Goal: Task Accomplishment & Management: Complete application form

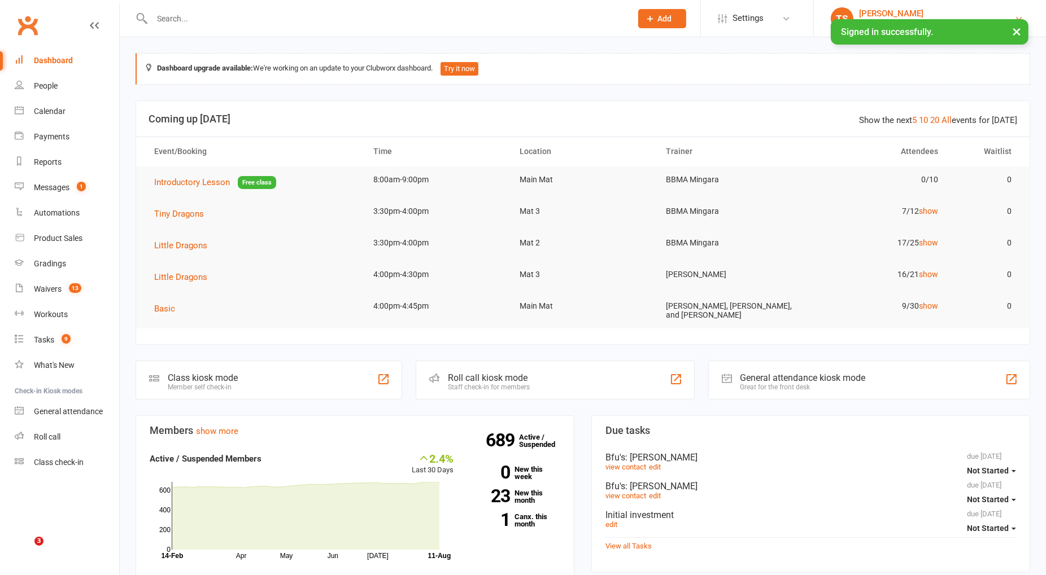
click at [1020, 28] on button "×" at bounding box center [1016, 31] width 20 height 24
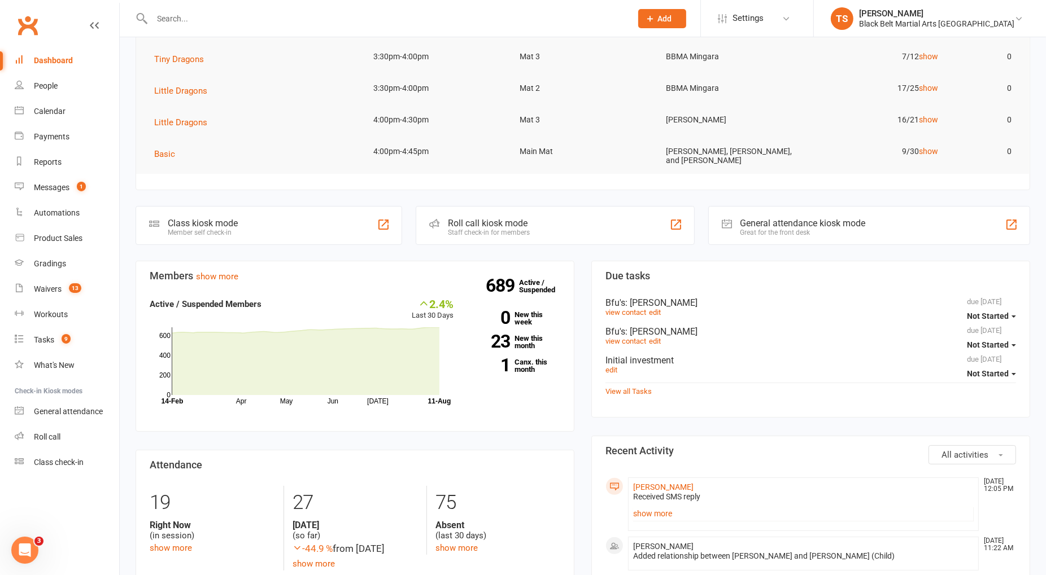
scroll to position [156, 0]
click at [644, 507] on link "show more" at bounding box center [803, 512] width 340 height 16
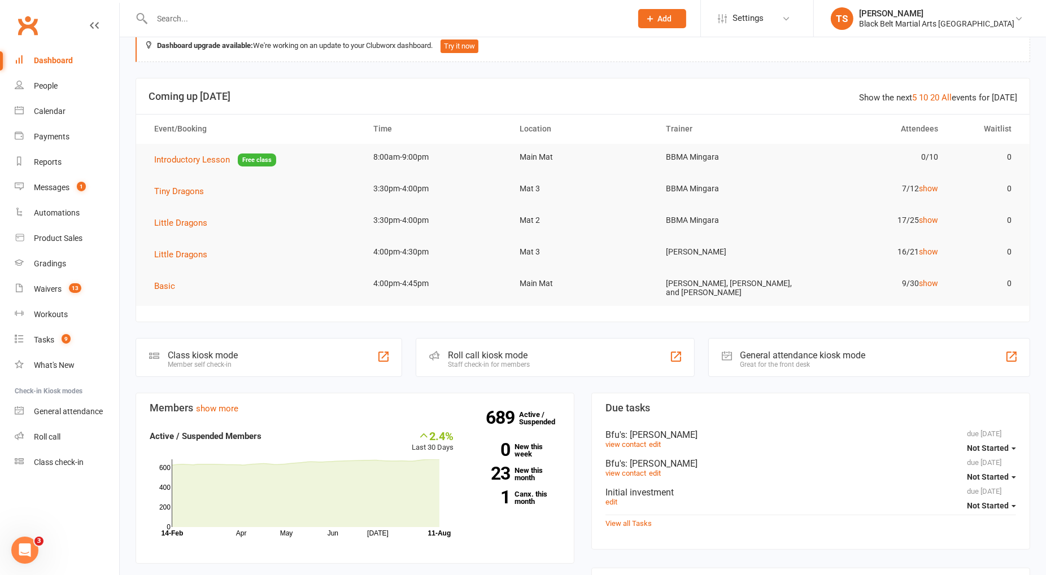
scroll to position [21, 0]
click at [23, 551] on icon "Open Intercom Messenger" at bounding box center [25, 550] width 19 height 19
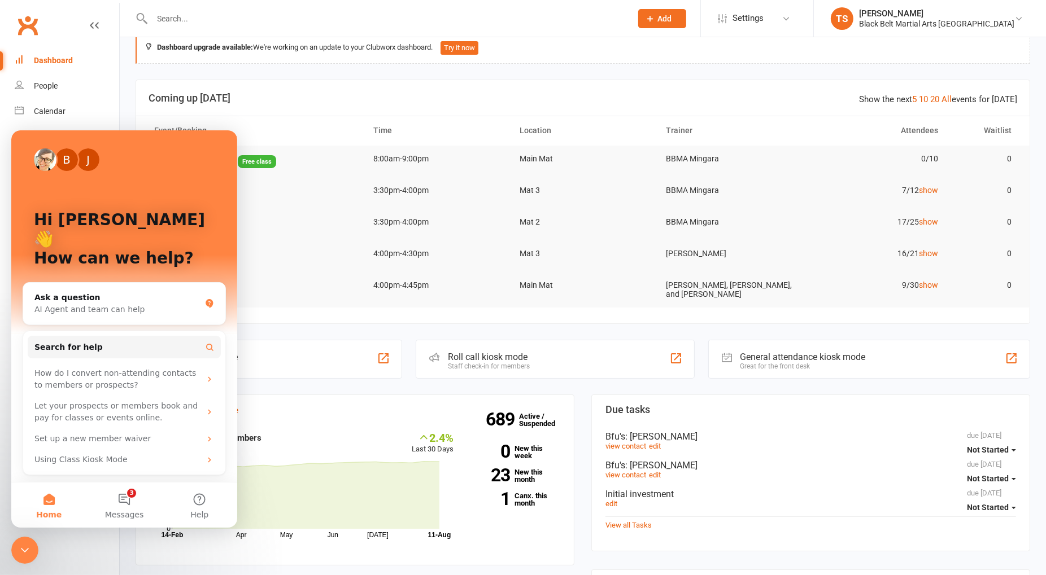
scroll to position [0, 0]
click at [120, 512] on span "Messages" at bounding box center [124, 514] width 39 height 8
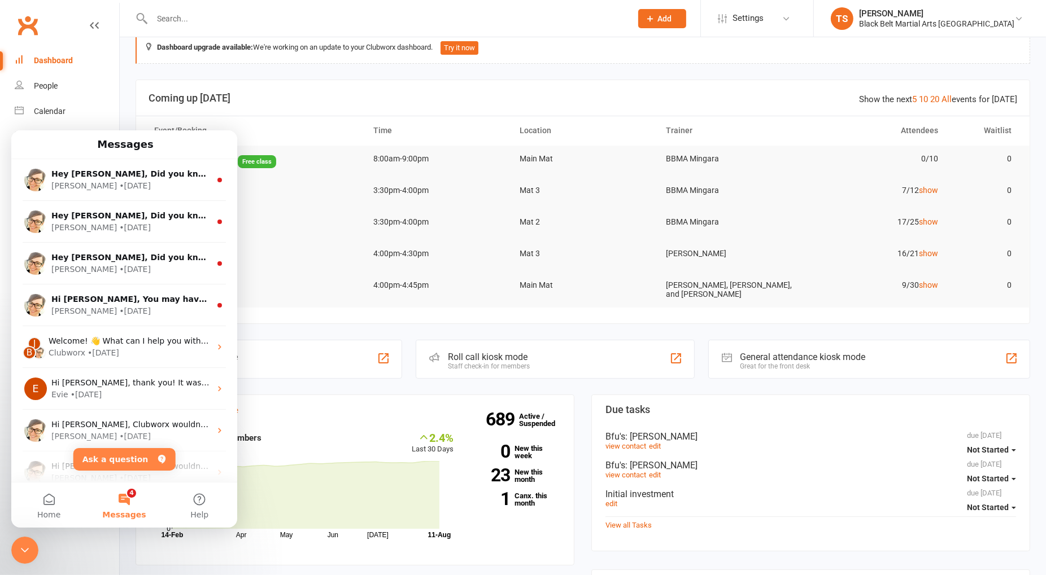
click at [18, 548] on div "Close Intercom Messenger" at bounding box center [24, 549] width 27 height 27
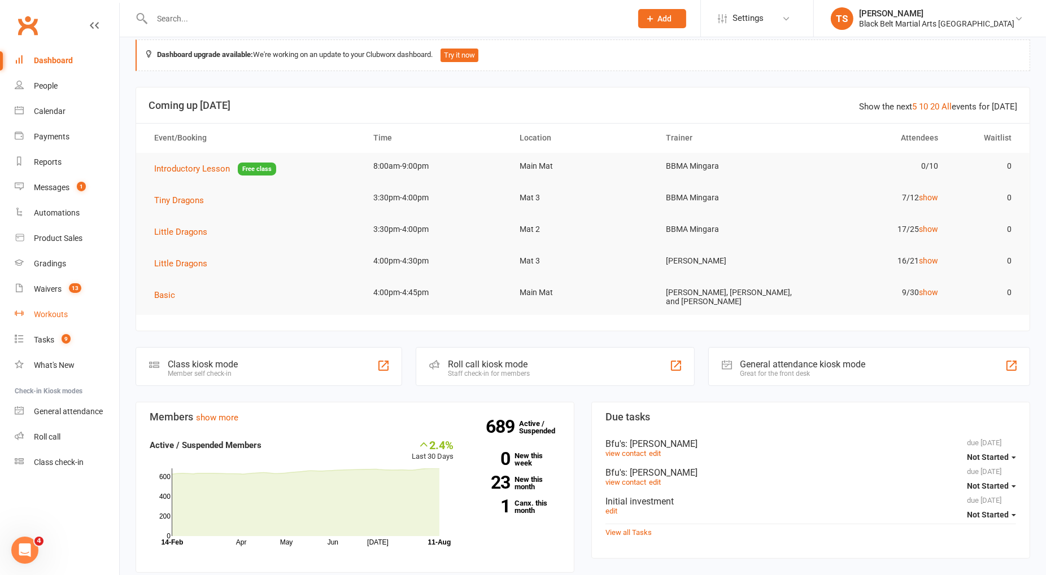
scroll to position [15, 0]
click at [219, 20] on input "text" at bounding box center [386, 19] width 475 height 16
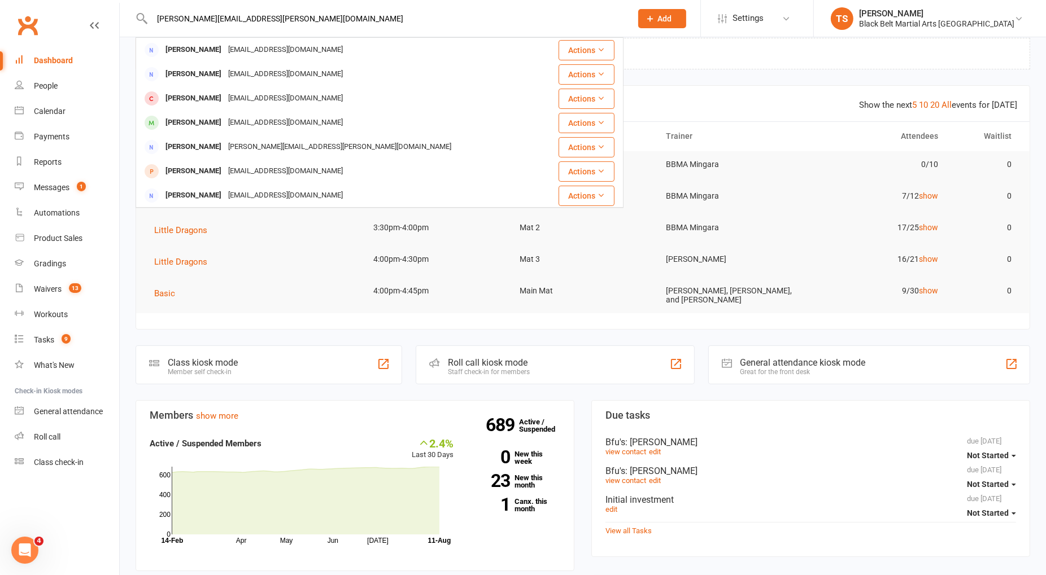
drag, startPoint x: 276, startPoint y: 20, endPoint x: 178, endPoint y: 12, distance: 98.6
click at [178, 12] on input "[PERSON_NAME][EMAIL_ADDRESS][PERSON_NAME][DOMAIN_NAME]" at bounding box center [386, 19] width 475 height 16
paste input "[PERSON_NAME]"
type input "[PERSON_NAME]"
click at [672, 14] on span "Add" at bounding box center [665, 18] width 14 height 9
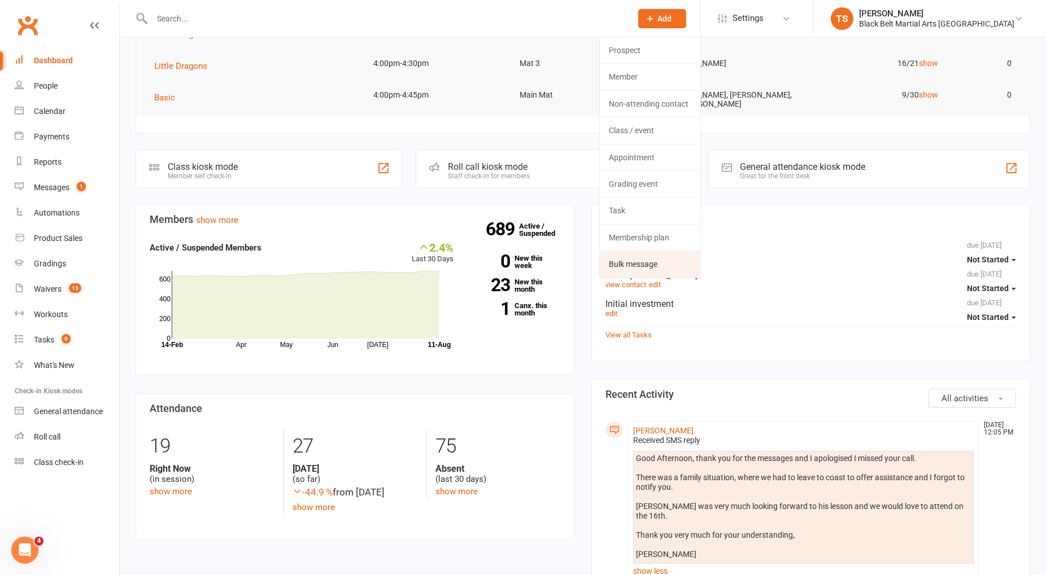
scroll to position [174, 0]
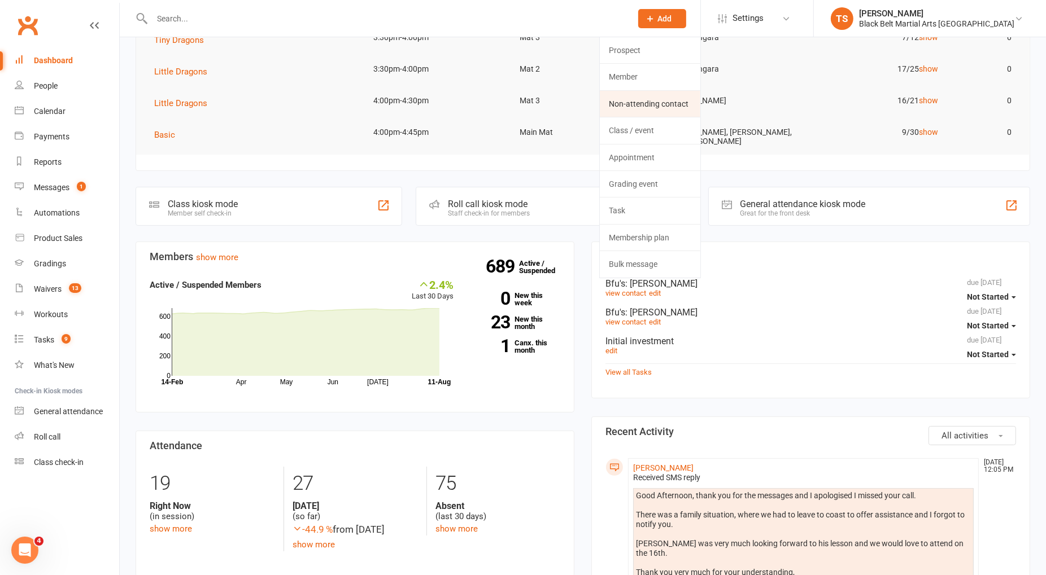
click at [698, 110] on link "Non-attending contact" at bounding box center [650, 104] width 101 height 26
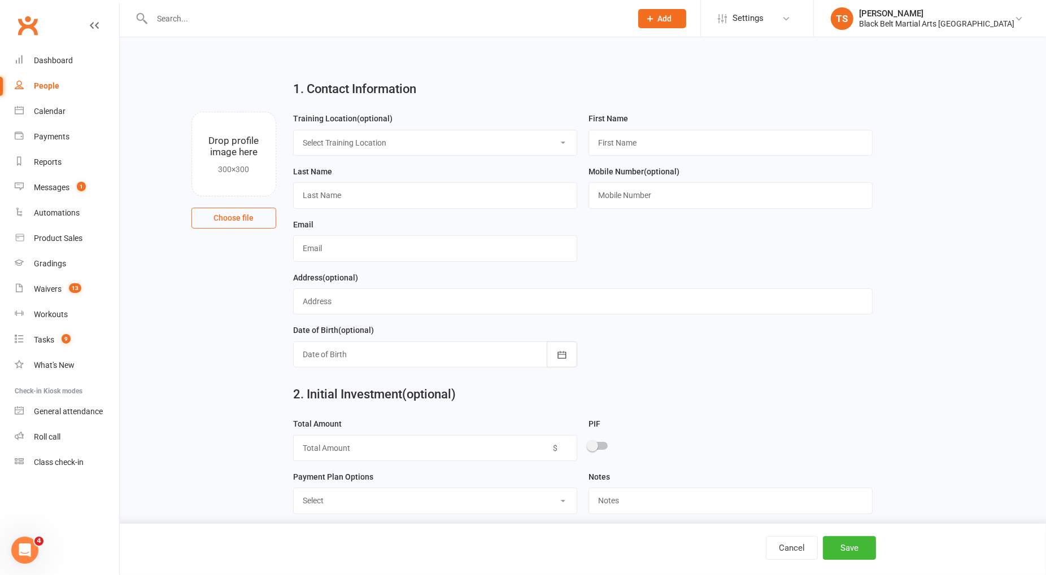
click at [480, 143] on select "Select Training Location Main Mat Mat 2 Mat 3" at bounding box center [435, 142] width 283 height 25
click at [702, 195] on input "text" at bounding box center [730, 195] width 284 height 26
click at [435, 192] on input "text" at bounding box center [435, 195] width 284 height 26
paste input "[PERSON_NAME]"
type input "[PERSON_NAME]"
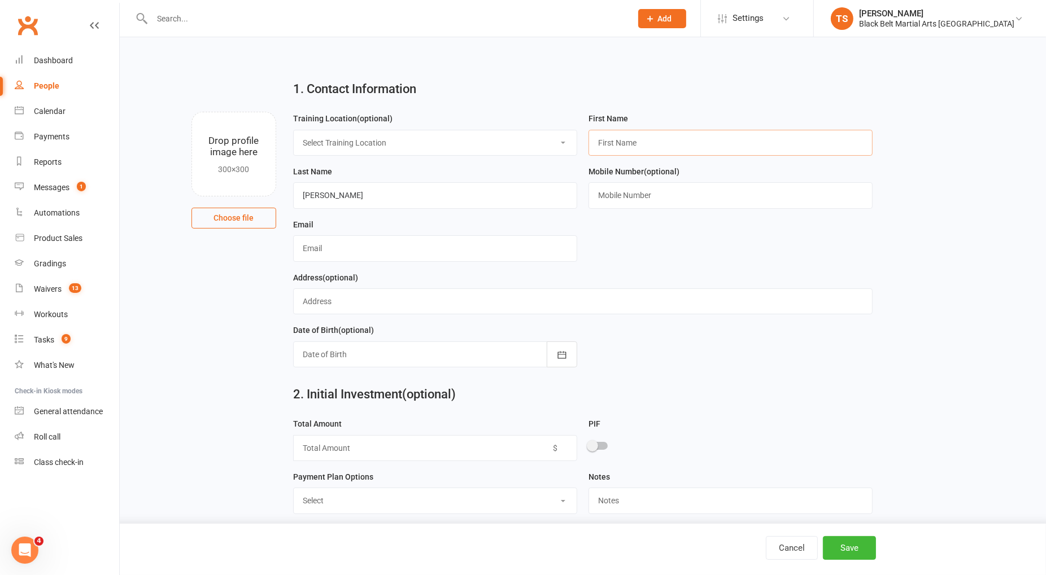
click at [673, 145] on input "text" at bounding box center [730, 143] width 284 height 26
paste input "[PERSON_NAME]"
type input "[PERSON_NAME]"
click at [603, 195] on input "text" at bounding box center [730, 195] width 284 height 26
paste input "0410896127"
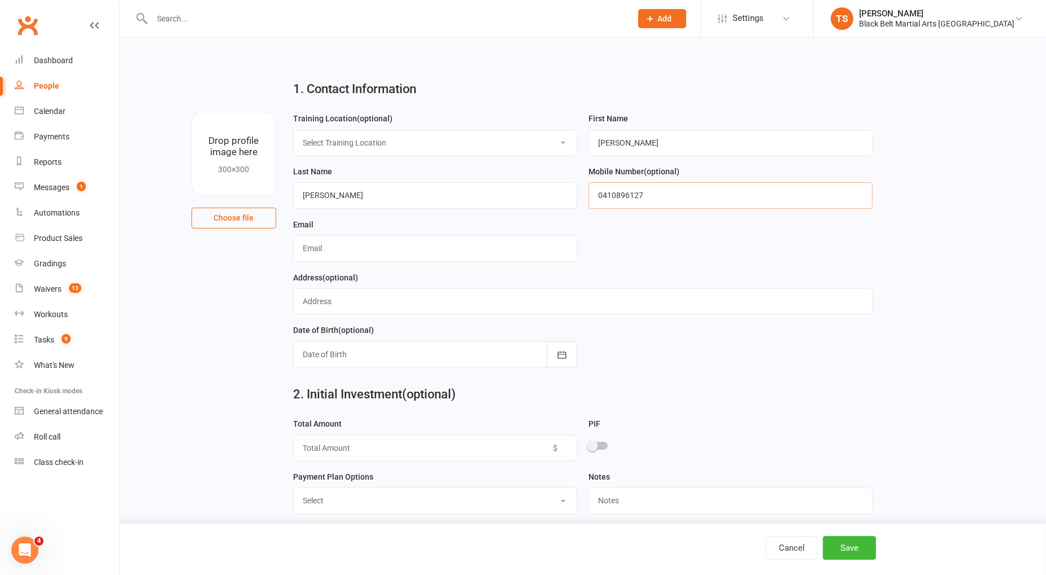
click at [614, 192] on input "0410896127" at bounding box center [730, 195] width 284 height 26
click at [629, 193] on input "0410 896 127" at bounding box center [730, 195] width 284 height 26
type input "0410 896 127"
click at [340, 251] on input "text" at bounding box center [435, 248] width 284 height 26
paste input "[PERSON_NAME][EMAIL_ADDRESS][PERSON_NAME][DOMAIN_NAME]"
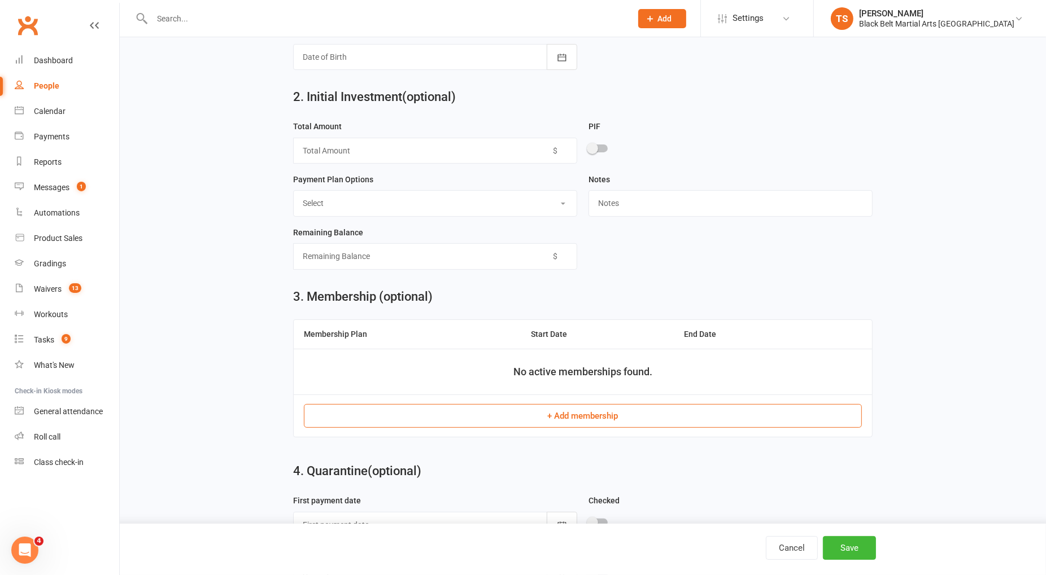
scroll to position [300, 0]
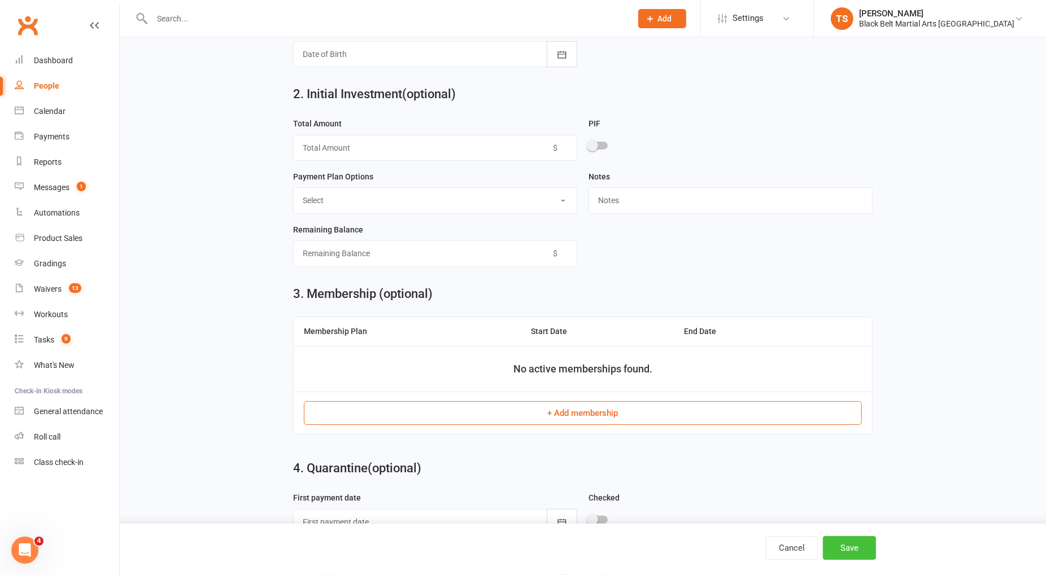
type input "[PERSON_NAME][EMAIL_ADDRESS][PERSON_NAME][DOMAIN_NAME]"
click at [832, 540] on button "Save" at bounding box center [849, 548] width 53 height 24
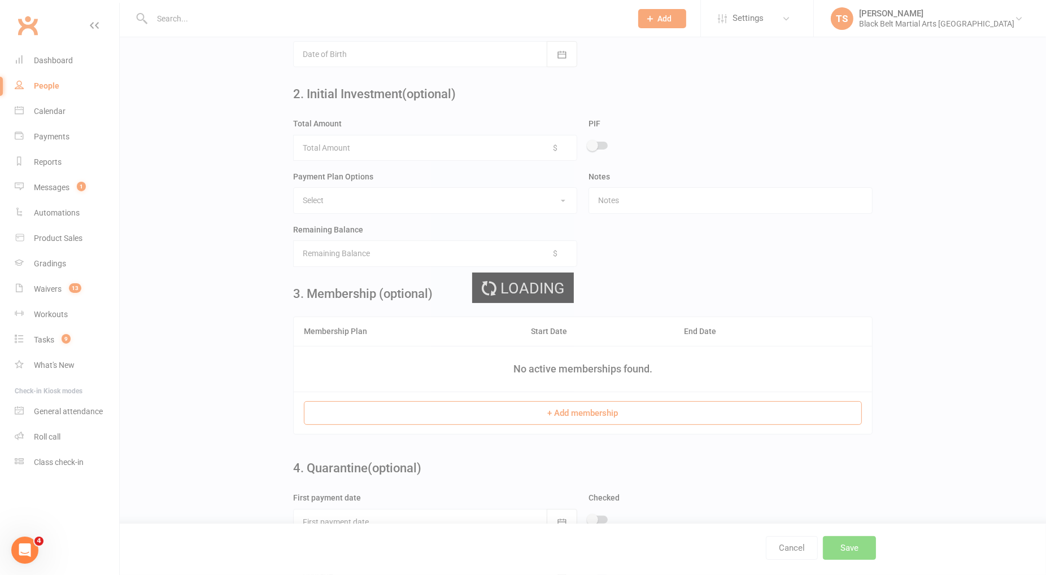
scroll to position [0, 0]
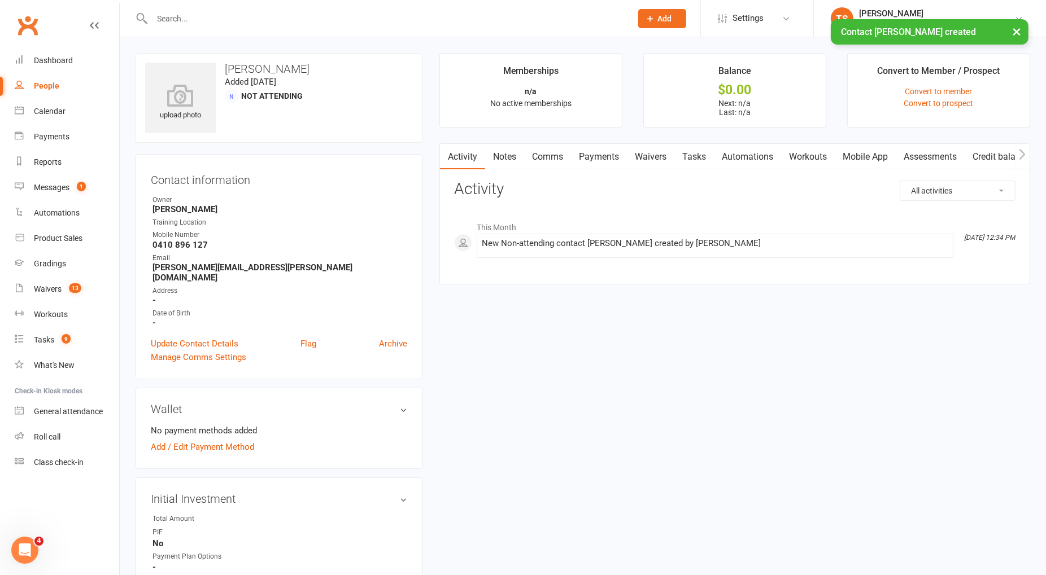
scroll to position [593, 0]
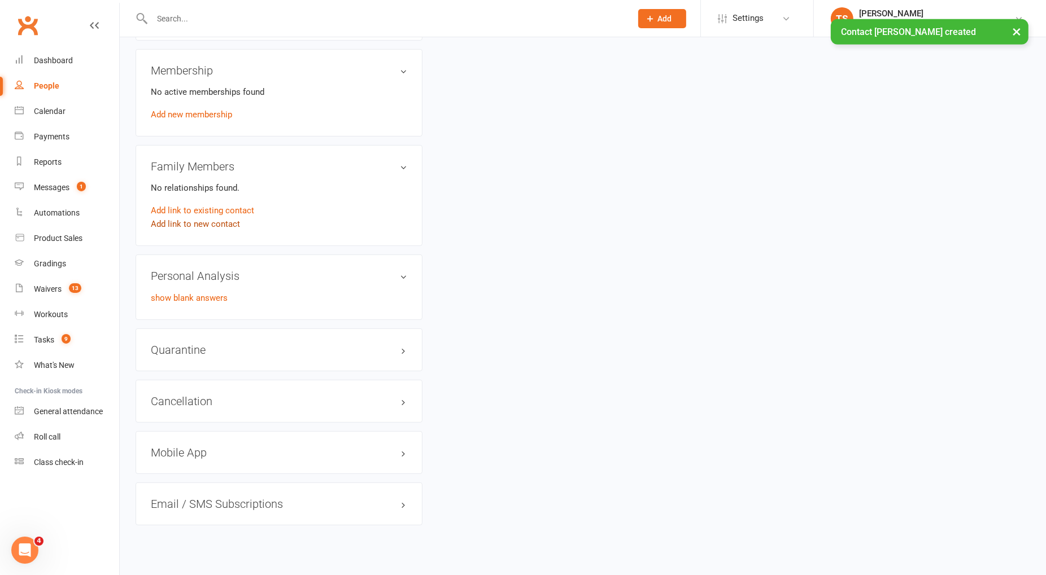
click at [204, 217] on link "Add link to new contact" at bounding box center [195, 224] width 89 height 14
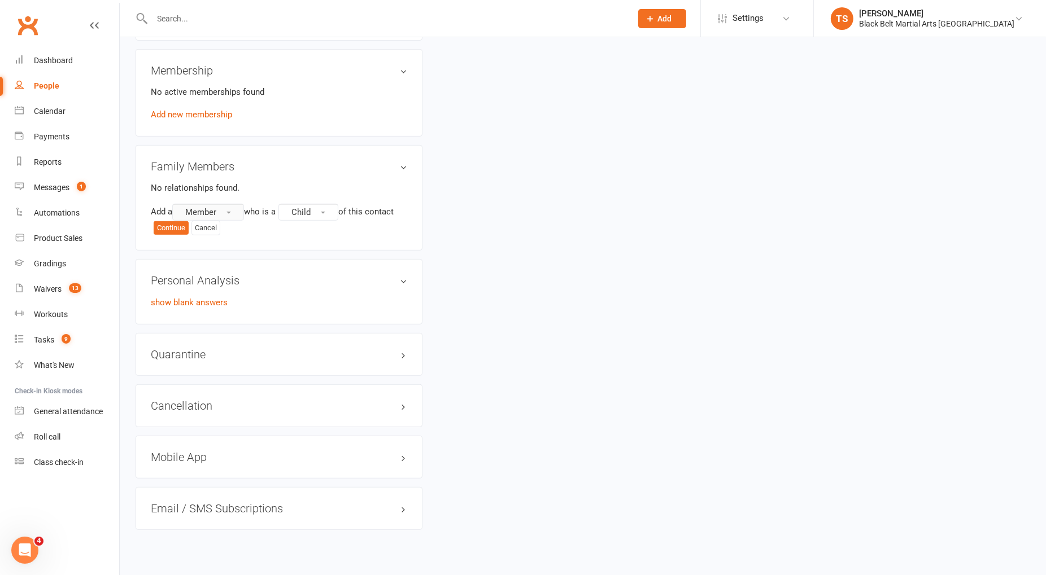
click at [216, 207] on span "Member" at bounding box center [200, 212] width 31 height 10
click at [219, 248] on link "Prospect" at bounding box center [229, 258] width 112 height 23
click at [173, 221] on button "Continue" at bounding box center [171, 228] width 35 height 14
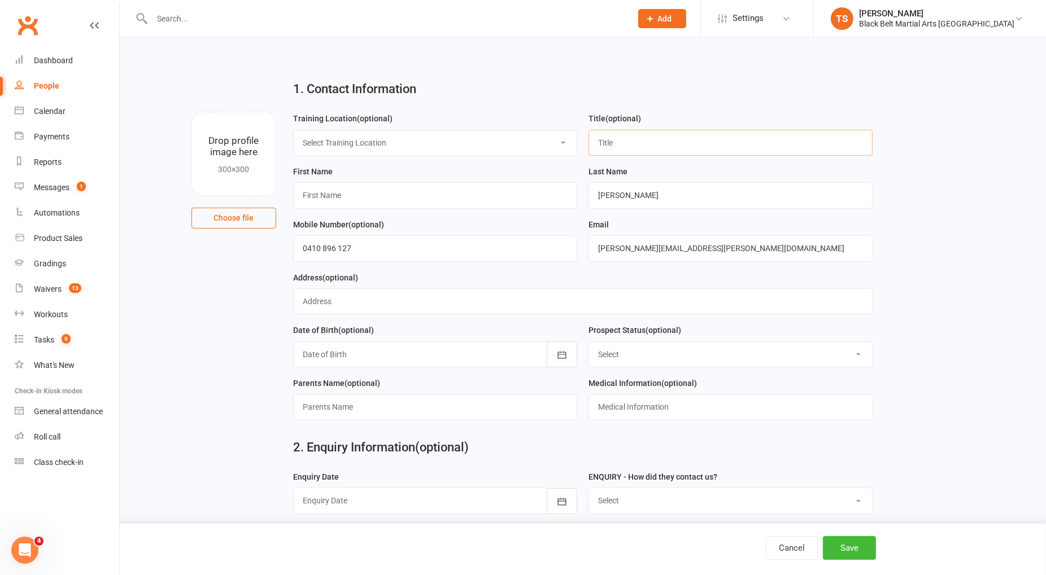
click at [635, 154] on input "text" at bounding box center [730, 143] width 284 height 26
type input "Miss"
click at [408, 197] on input "text" at bounding box center [435, 195] width 284 height 26
paste input "Levi"
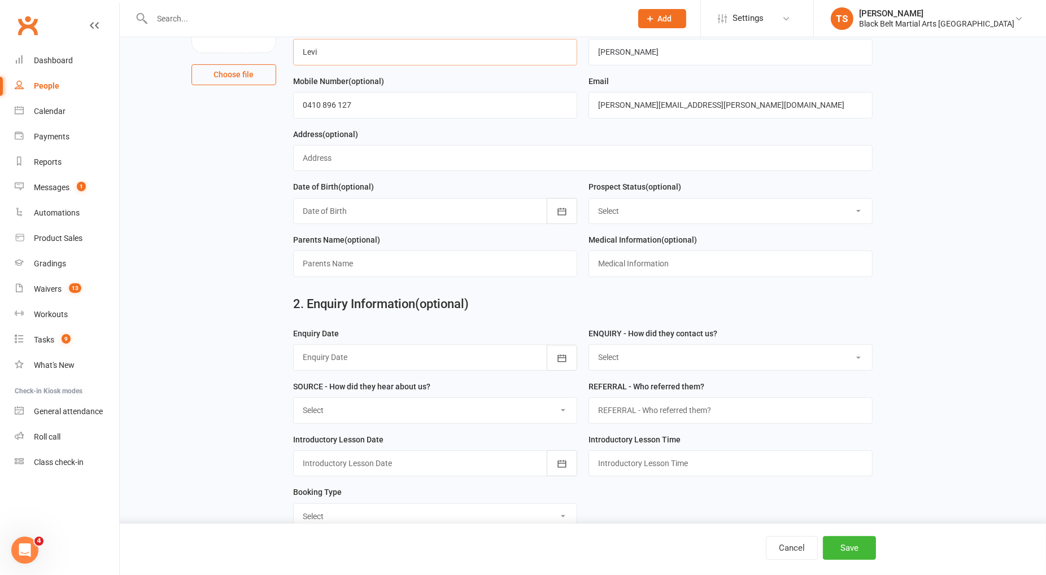
scroll to position [144, 0]
type input "Levi"
click at [635, 211] on select "Select Enquiry (Booked) Enquiry (Not Booked) Pending (enrolment pack sent) DNS …" at bounding box center [730, 210] width 283 height 25
select select "Enquiry (Booked)"
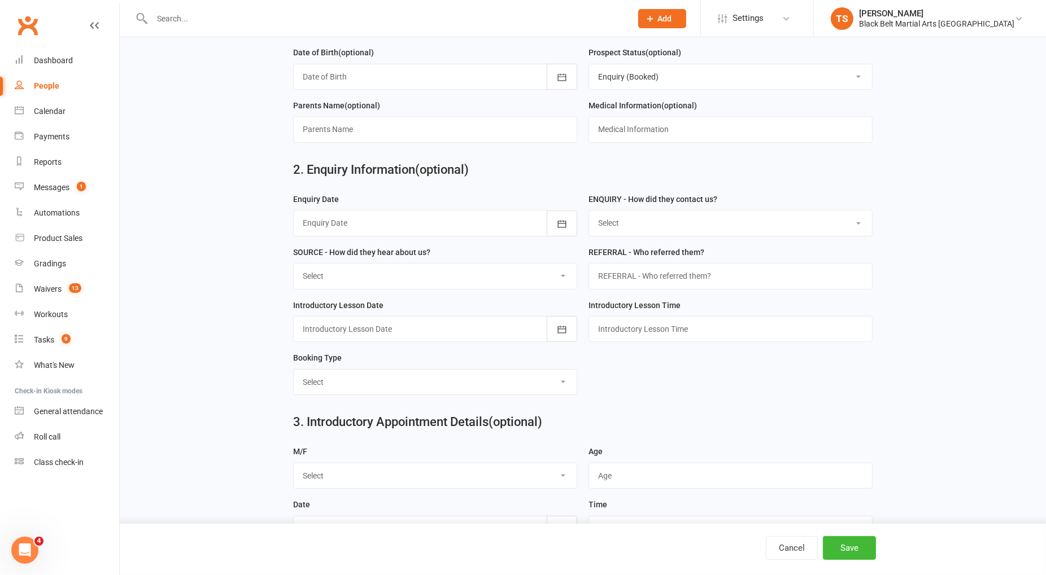
scroll to position [283, 0]
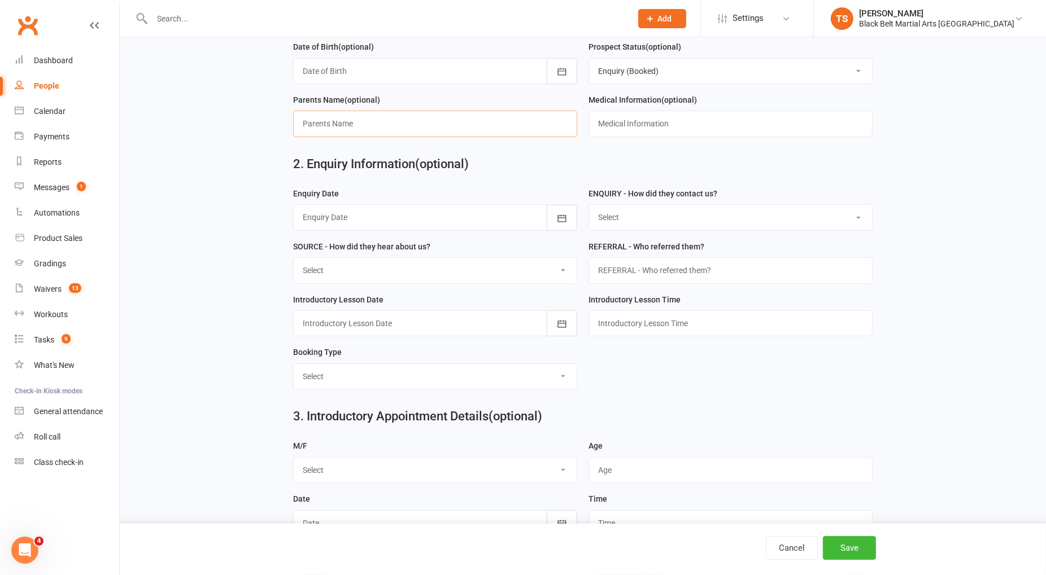
click at [418, 125] on input "text" at bounding box center [435, 124] width 284 height 26
type input "[PERSON_NAME]"
click at [436, 210] on div at bounding box center [435, 217] width 284 height 26
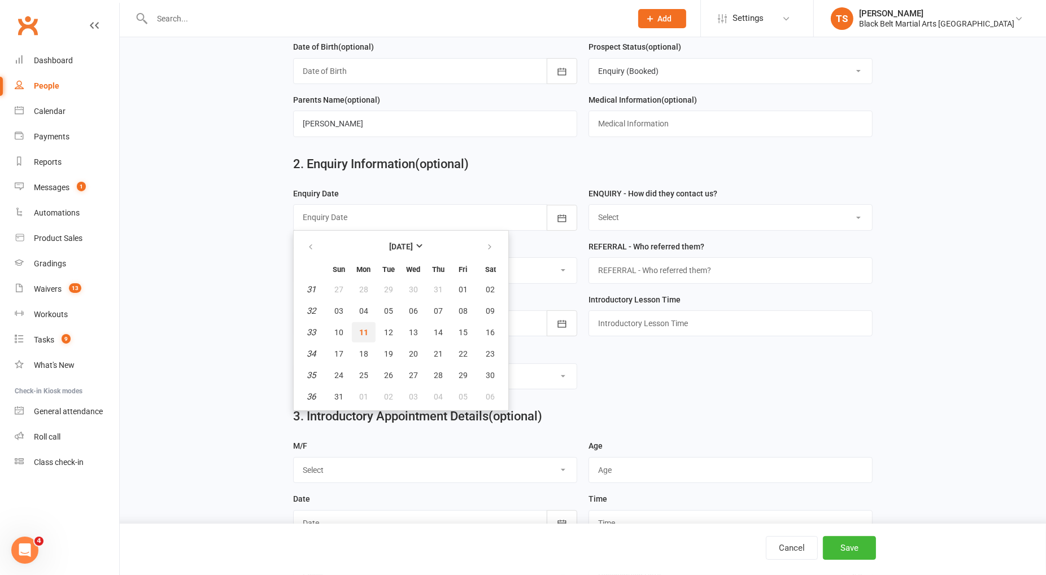
click at [361, 328] on span "11" at bounding box center [363, 332] width 9 height 9
type input "[DATE]"
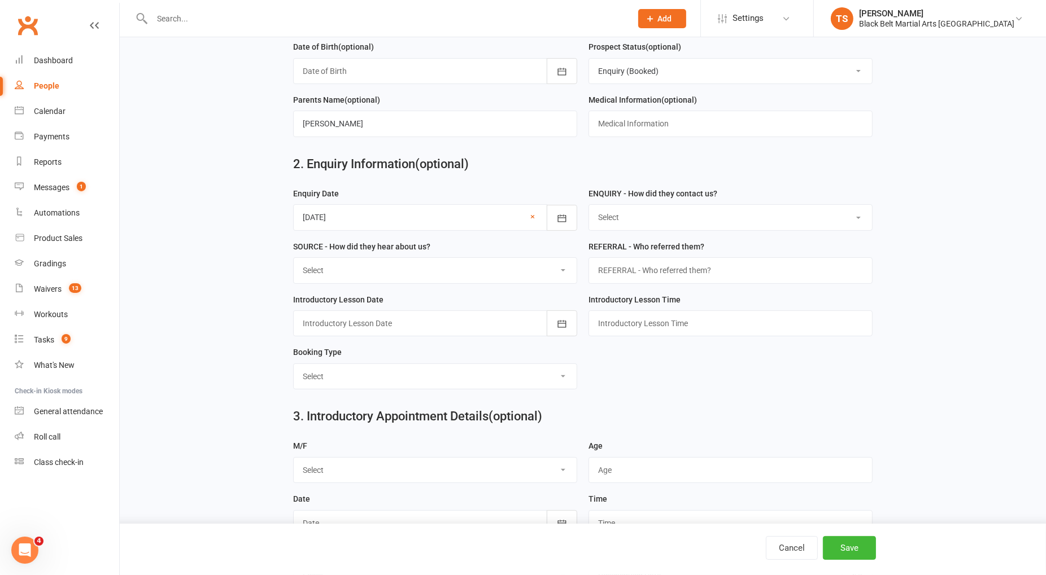
click at [652, 223] on select "Select (W) - Walk In (T) - Telephone (I) - Internet / Email (S) - Studio Initia…" at bounding box center [730, 217] width 283 height 25
select select "(I) - Internet / Email"
click at [375, 265] on select "Select A1 Direct mail A2 Print Media A3 Flyer A5 Radio A6 Sign A7 Televison A8 …" at bounding box center [435, 270] width 283 height 25
select select "S2 Website"
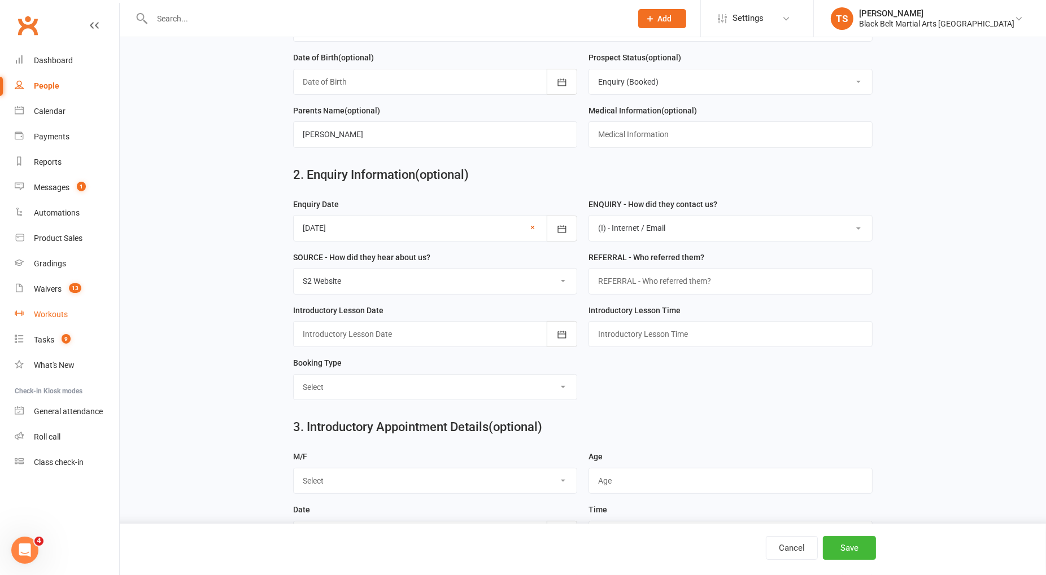
scroll to position [272, 0]
click at [652, 282] on input "text" at bounding box center [730, 282] width 284 height 26
type input "N/A"
click at [375, 329] on div at bounding box center [435, 335] width 284 height 26
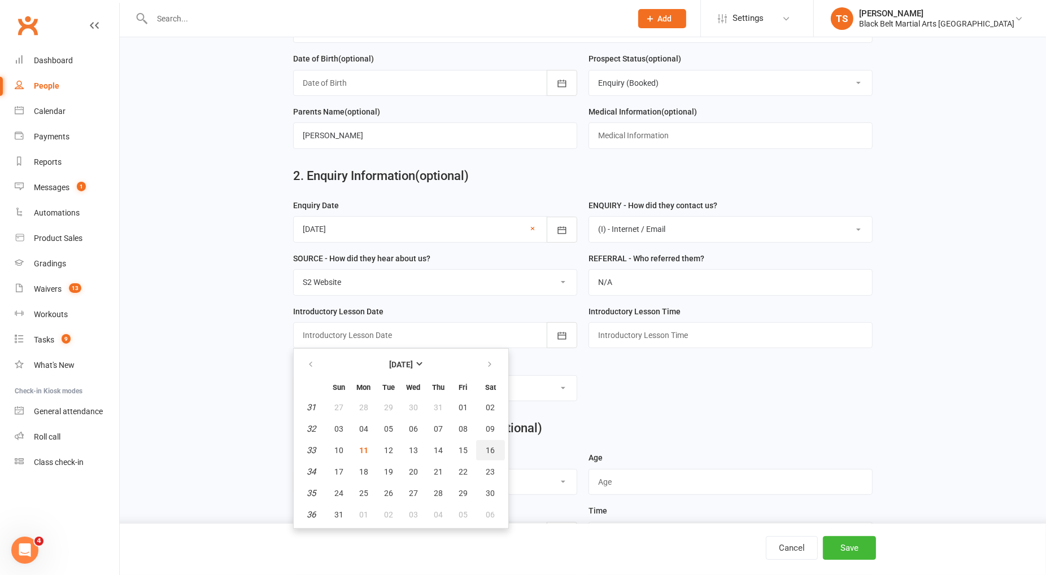
click at [480, 446] on button "16" at bounding box center [490, 450] width 29 height 20
type input "[DATE]"
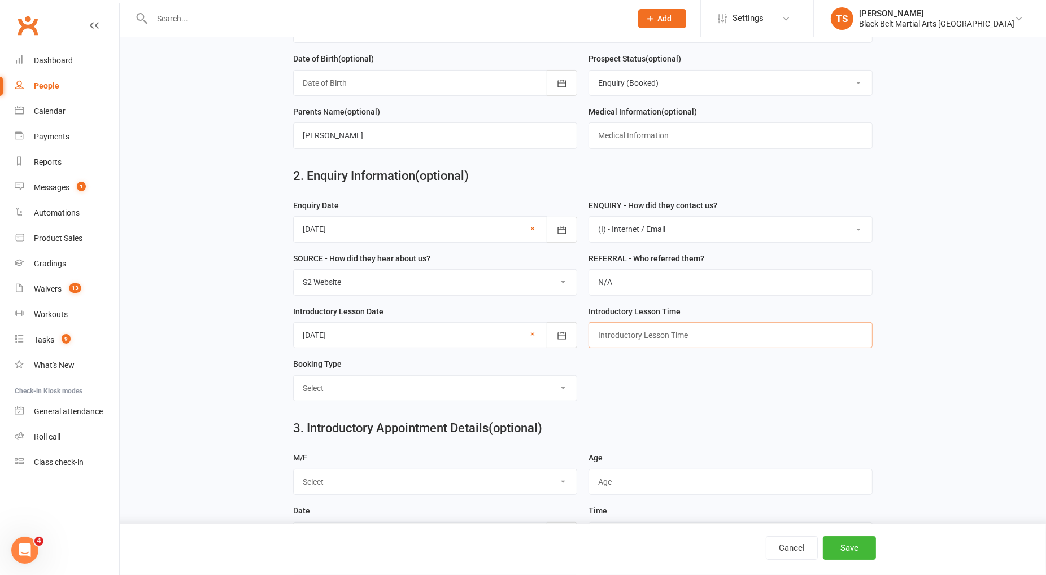
click at [625, 329] on input "text" at bounding box center [730, 335] width 284 height 26
type input "10am"
click at [483, 386] on select "Select Mini Dragons Intro Tiny Dragons Intro Little Dragons Intro Child Karate …" at bounding box center [435, 388] width 283 height 25
select select "Little Dragons Intro"
click at [394, 470] on select "Select M F" at bounding box center [435, 482] width 283 height 25
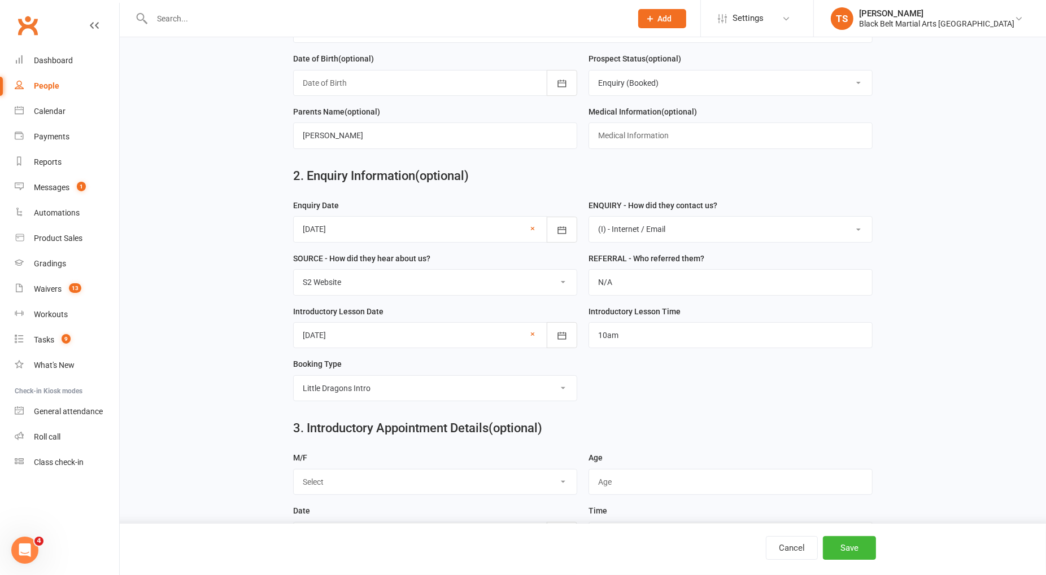
select select "M"
click at [645, 471] on input "string" at bounding box center [730, 482] width 284 height 26
drag, startPoint x: 857, startPoint y: 368, endPoint x: 610, endPoint y: 365, distance: 246.8
click at [856, 368] on form "Enquiry Date [DATE] [DATE] Sun Mon Tue Wed Thu Fri Sat 31 27 28 29 30 31 01 02 …" at bounding box center [582, 305] width 591 height 212
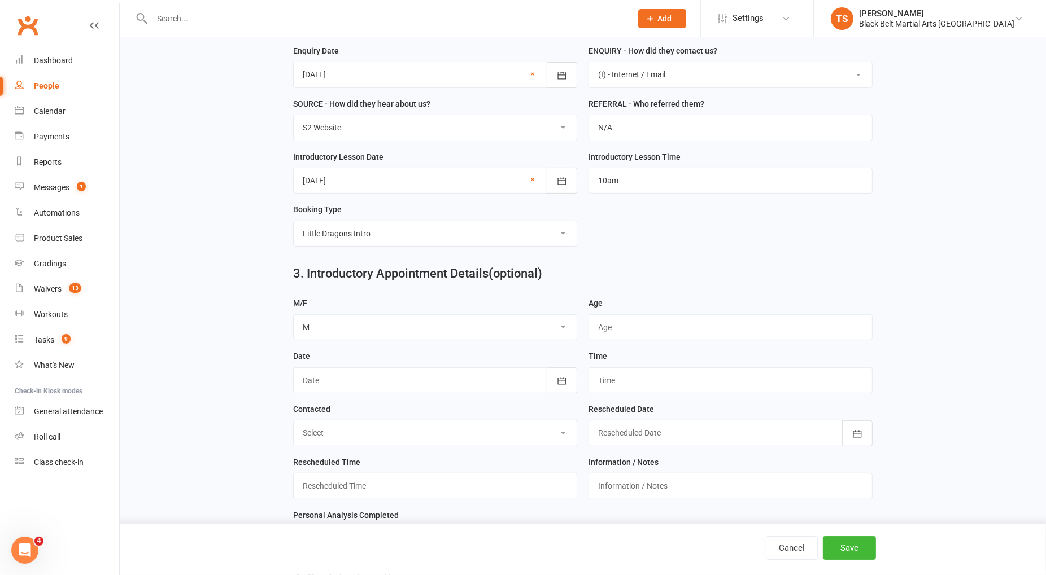
scroll to position [431, 0]
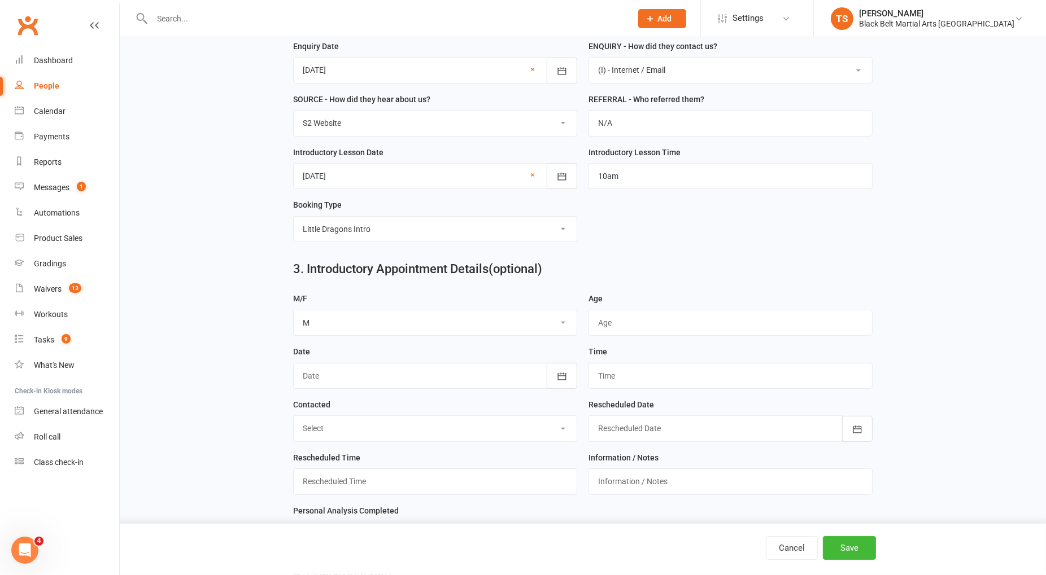
click at [361, 373] on div at bounding box center [435, 376] width 284 height 26
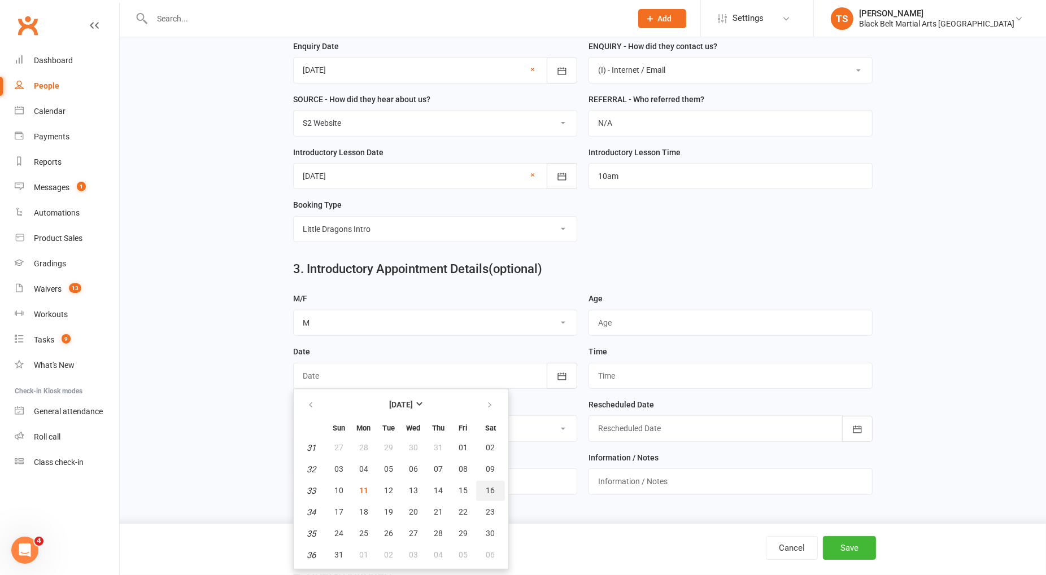
click at [490, 486] on span "16" at bounding box center [490, 490] width 9 height 9
type input "[DATE]"
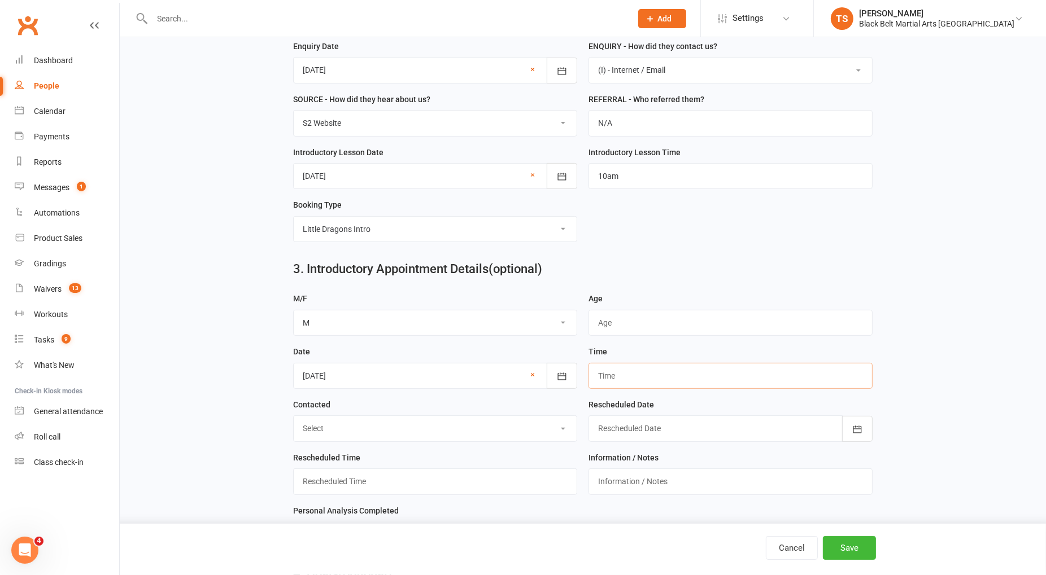
click at [639, 374] on input "text" at bounding box center [730, 376] width 284 height 26
type input "`"
type input "10am"
click at [341, 423] on select "Select LMA / TXT Confirmed Rescheduled DNS" at bounding box center [435, 428] width 283 height 25
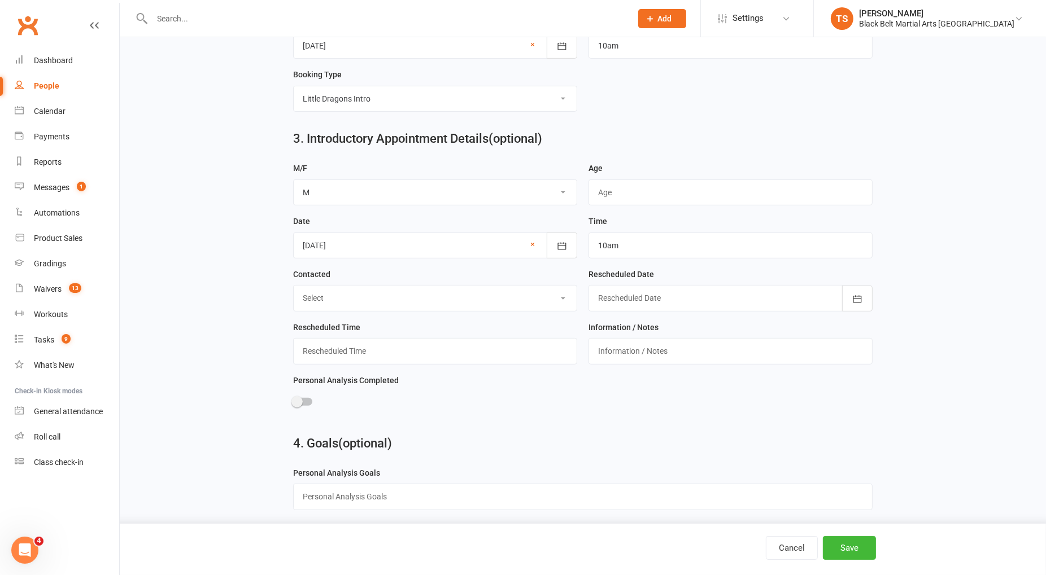
scroll to position [559, 0]
click at [842, 544] on button "Save" at bounding box center [849, 548] width 53 height 24
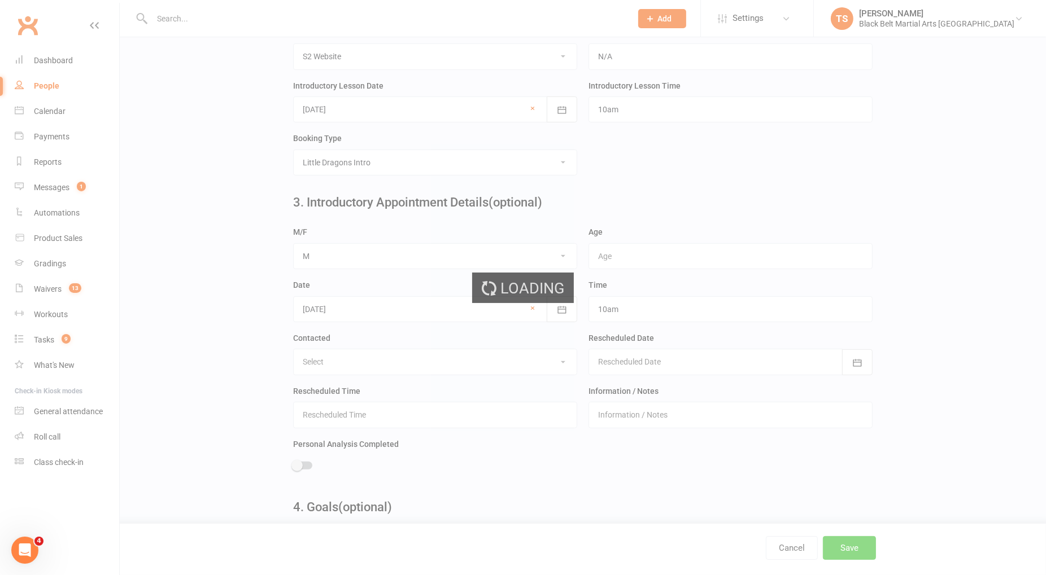
scroll to position [0, 0]
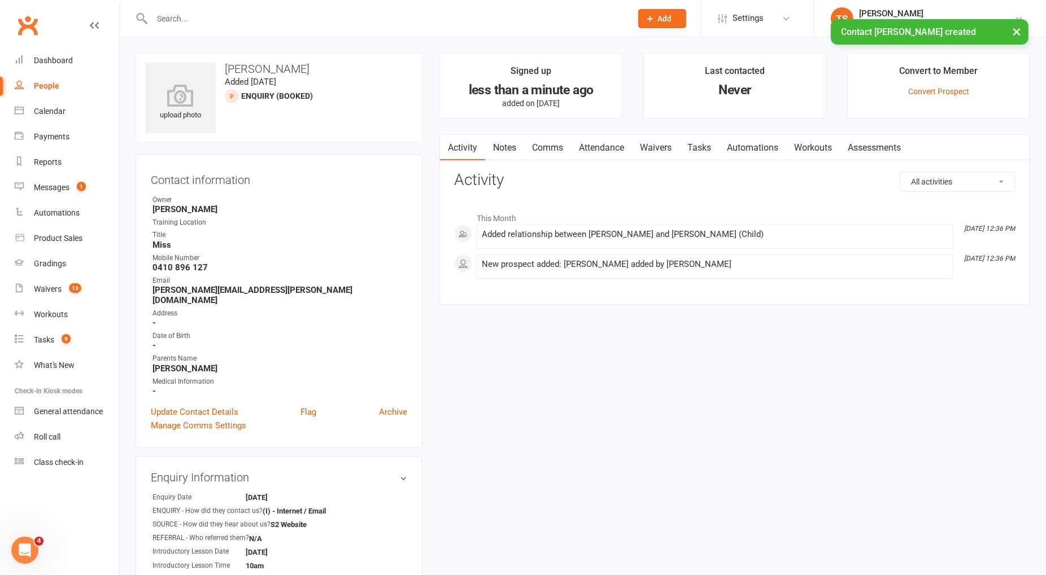
click at [546, 149] on link "Comms" at bounding box center [547, 148] width 47 height 26
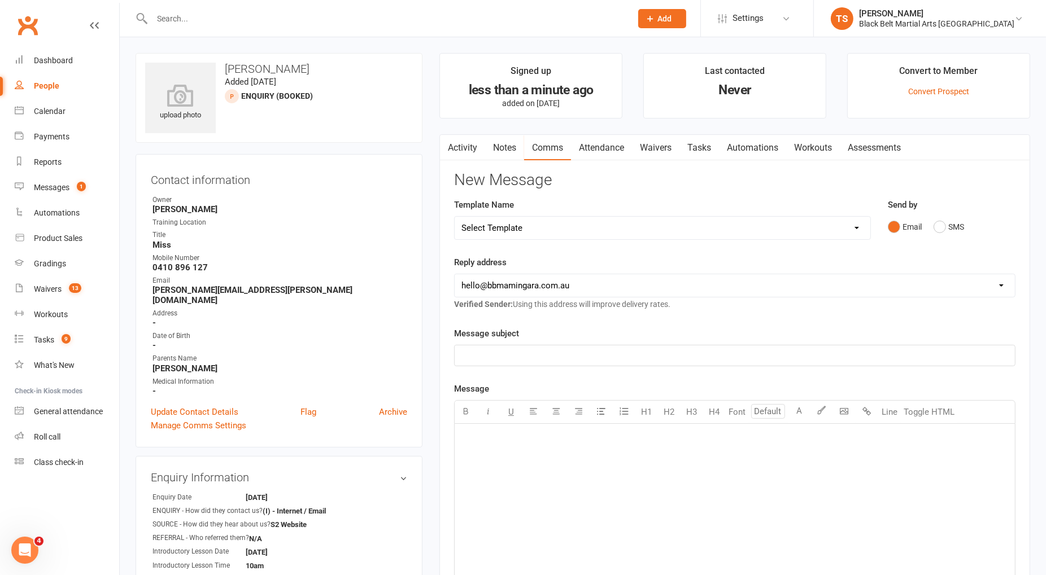
click at [582, 232] on select "Select Template [SMS] 14 Day Absentee AFU Lil Dragons [SMS] 14 day Absentee AFU…" at bounding box center [663, 228] width 416 height 23
select select "51"
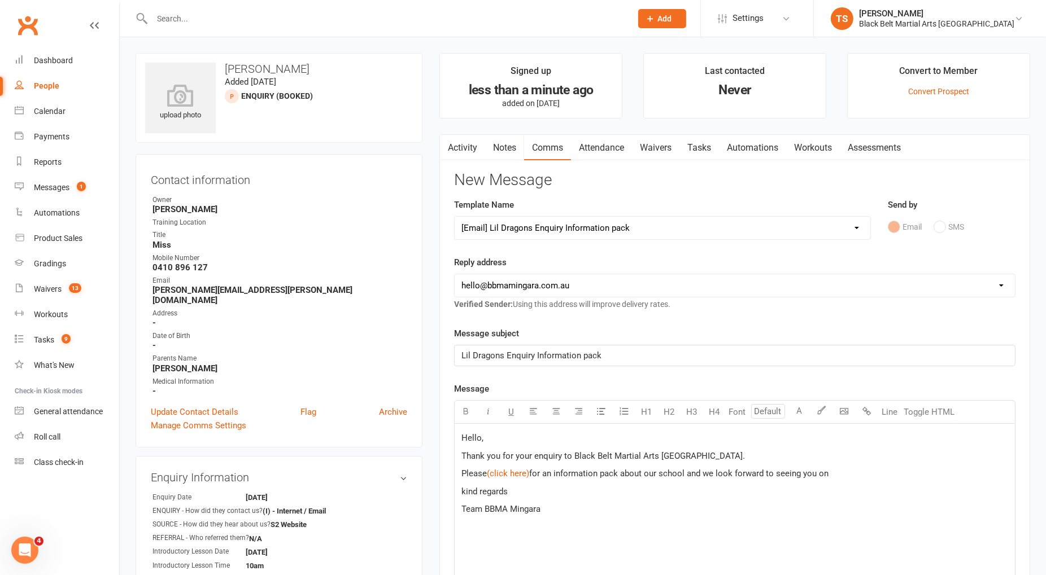
click at [831, 474] on p "Please $ (click here) $ for an information pack about our school and we look fo…" at bounding box center [734, 474] width 547 height 14
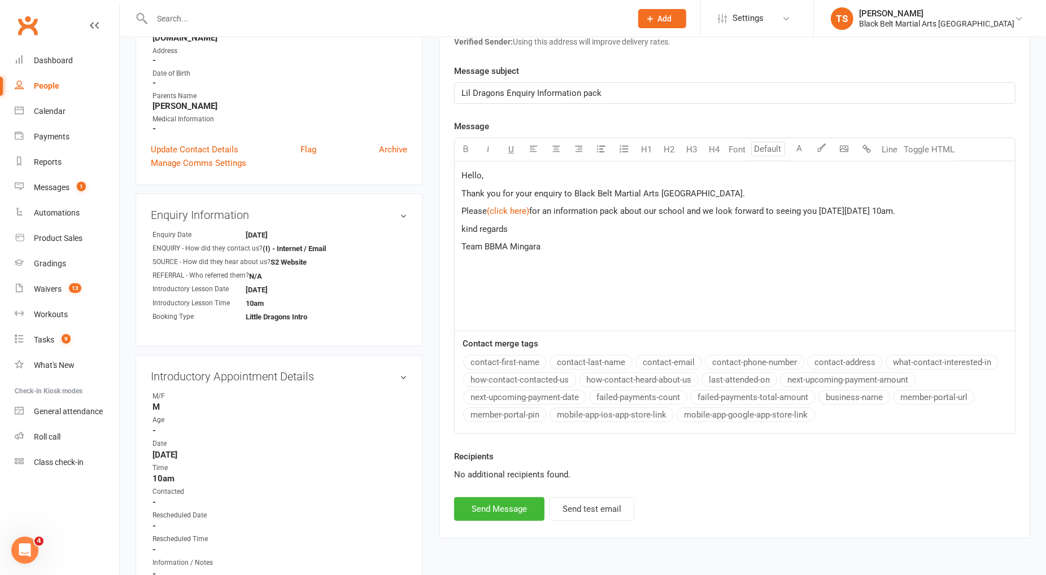
scroll to position [287, 0]
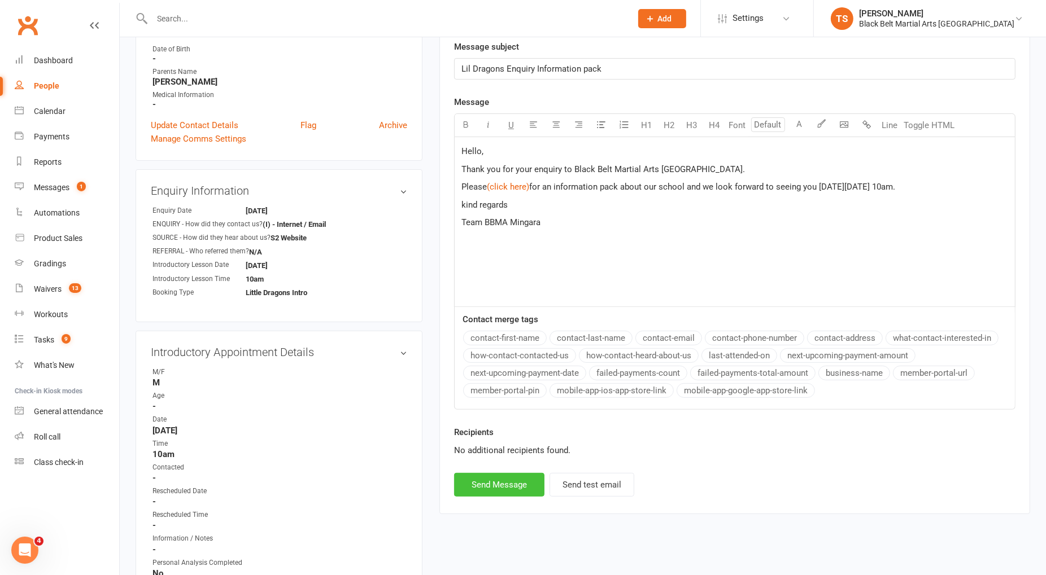
click at [494, 481] on button "Send Message" at bounding box center [499, 485] width 90 height 24
select select
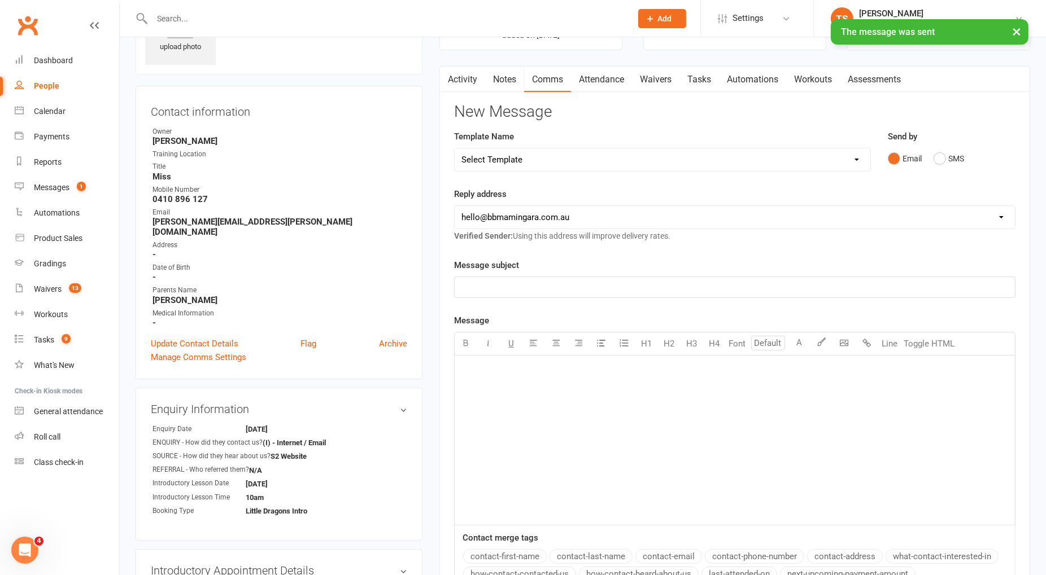
scroll to position [0, 0]
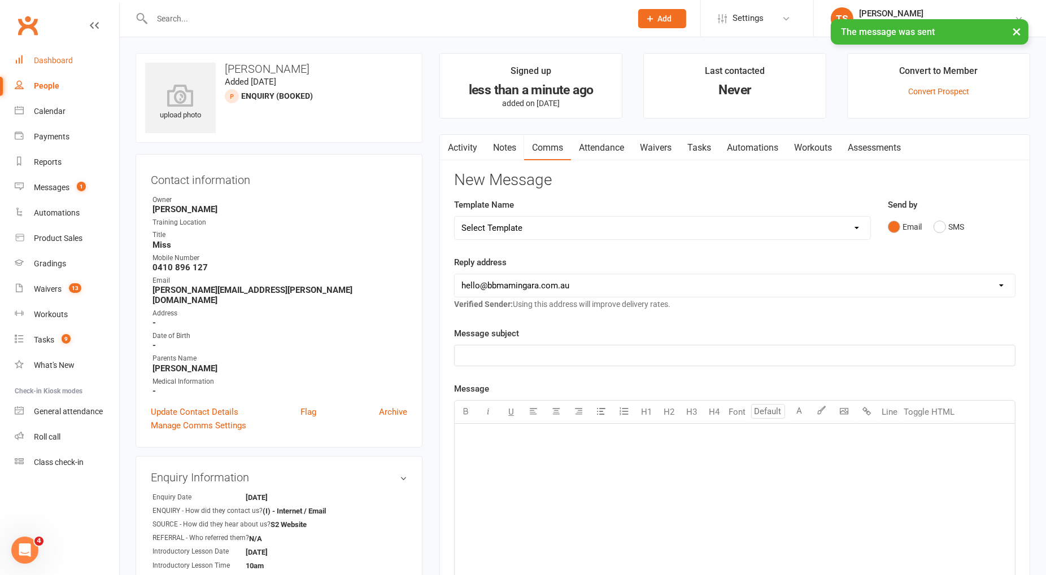
click at [66, 65] on link "Dashboard" at bounding box center [67, 60] width 104 height 25
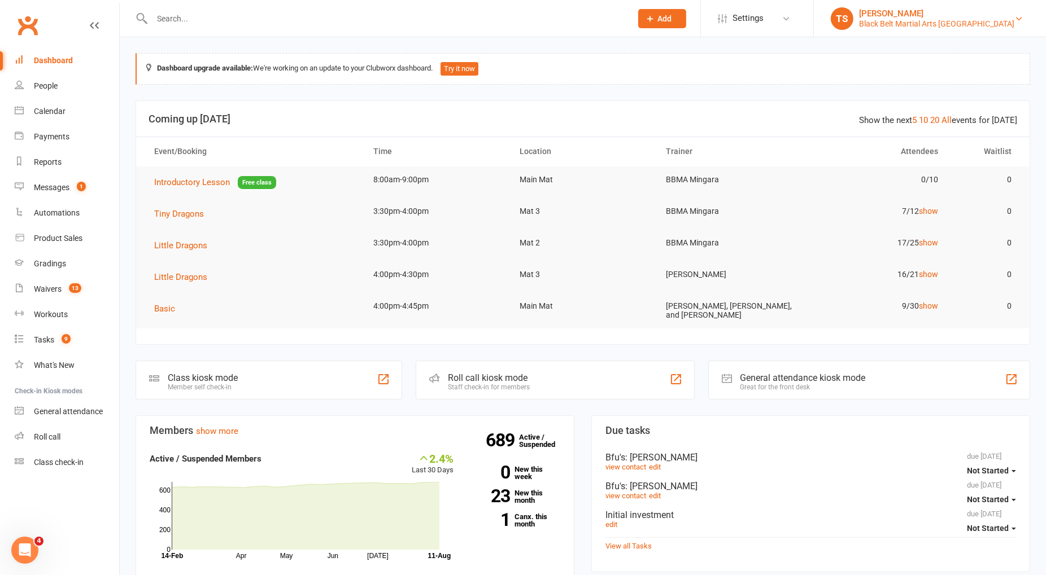
click at [963, 19] on div "Black Belt Martial Arts [GEOGRAPHIC_DATA]" at bounding box center [936, 24] width 155 height 10
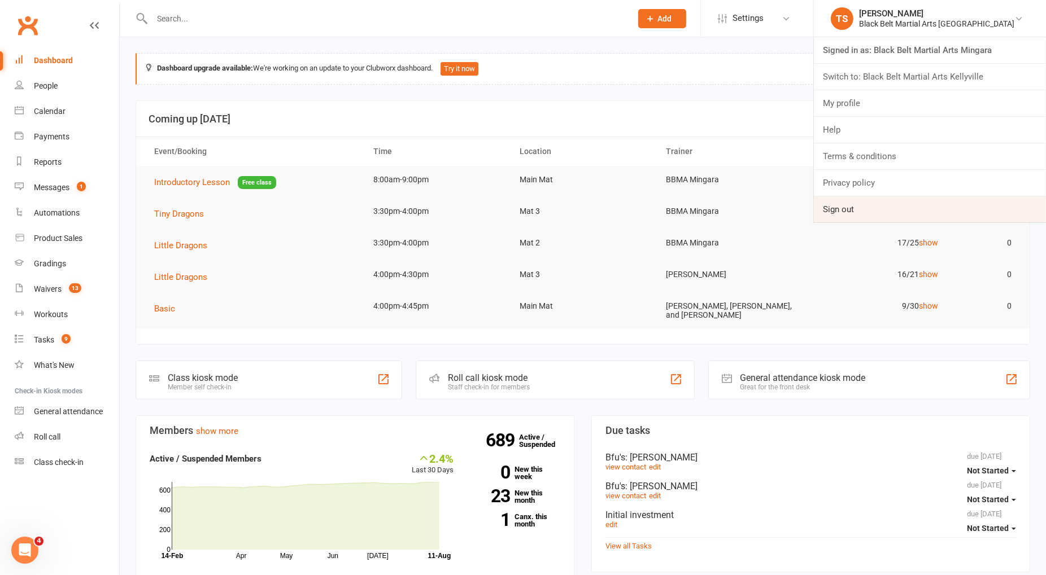
click at [929, 221] on link "Sign out" at bounding box center [930, 210] width 232 height 26
